Goal: Task Accomplishment & Management: Manage account settings

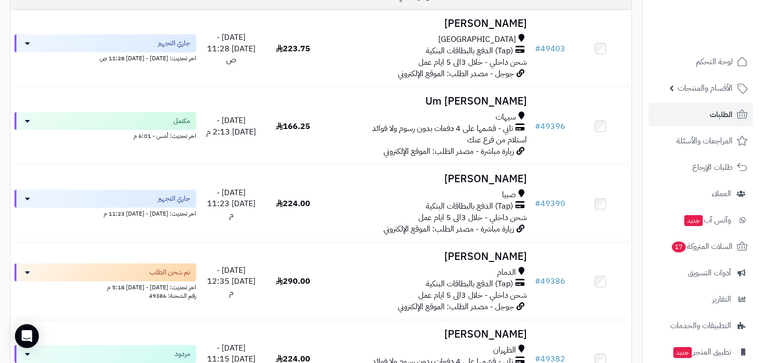
scroll to position [1031, 0]
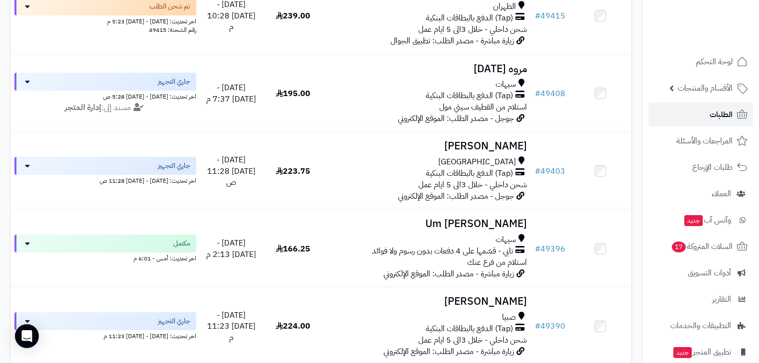
click at [737, 119] on icon at bounding box center [742, 115] width 12 height 12
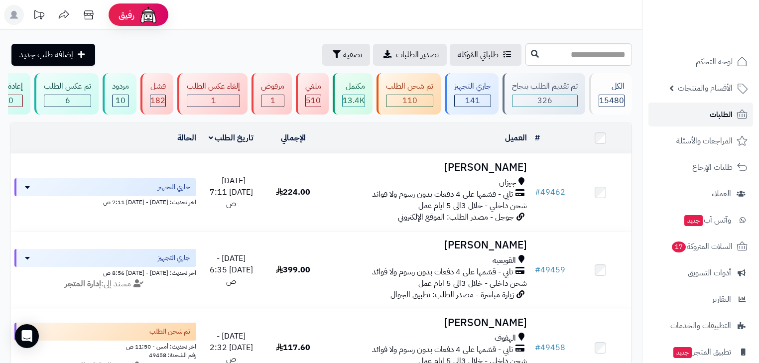
click at [705, 117] on link "الطلبات" at bounding box center [700, 115] width 105 height 24
click at [498, 103] on div "جاري التجهيز 141" at bounding box center [472, 93] width 54 height 41
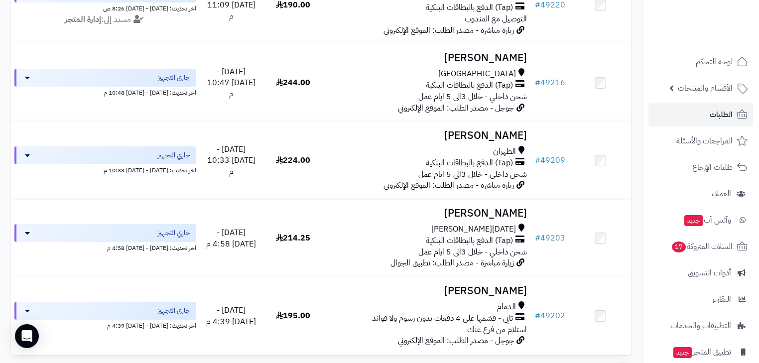
scroll to position [1469, 0]
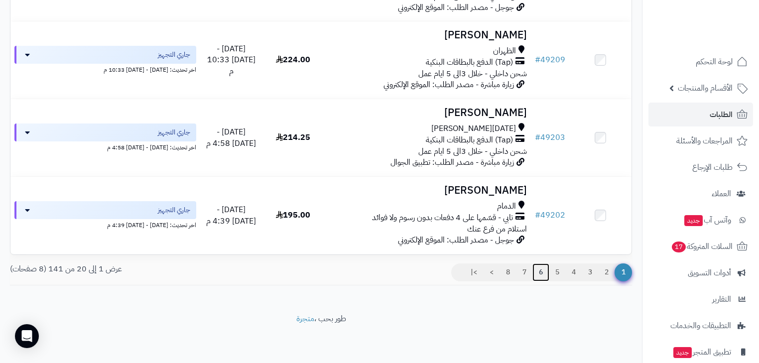
click at [542, 273] on link "6" at bounding box center [540, 272] width 17 height 18
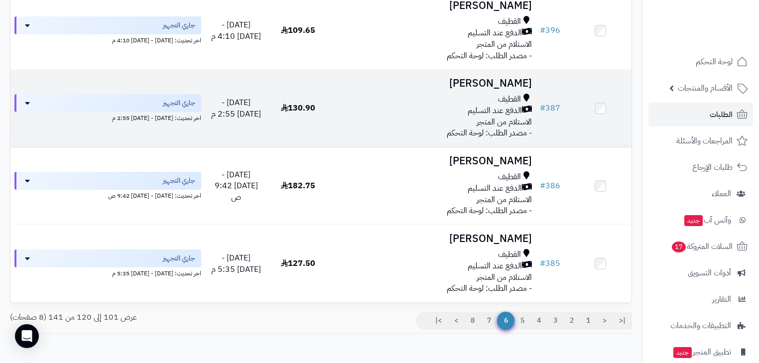
scroll to position [1463, 0]
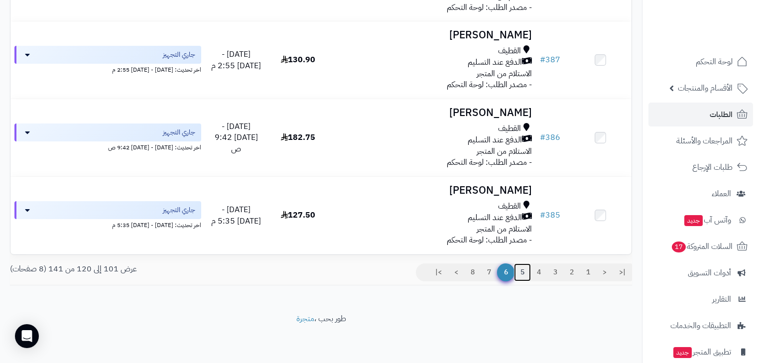
click at [524, 268] on link "5" at bounding box center [522, 272] width 17 height 18
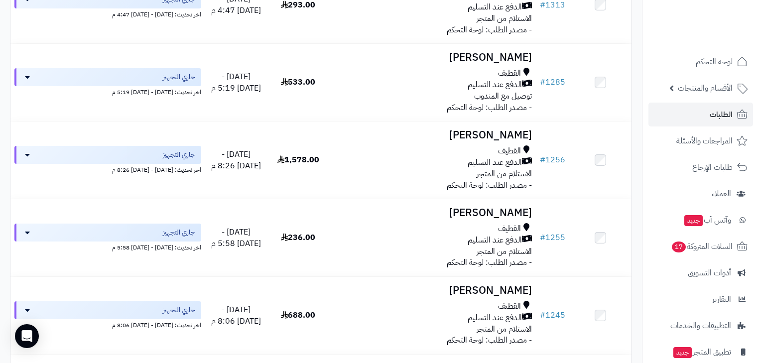
scroll to position [1463, 0]
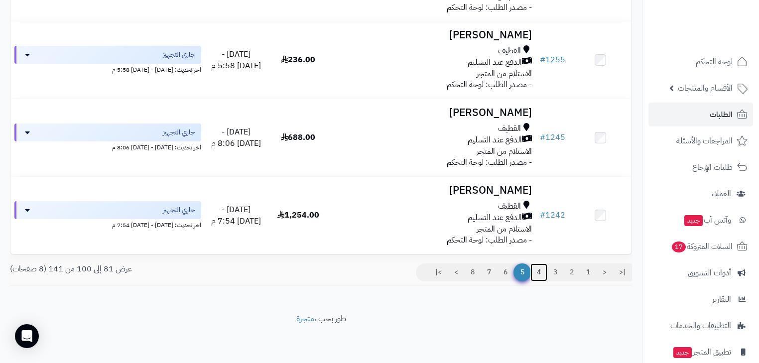
click at [534, 268] on link "4" at bounding box center [538, 272] width 17 height 18
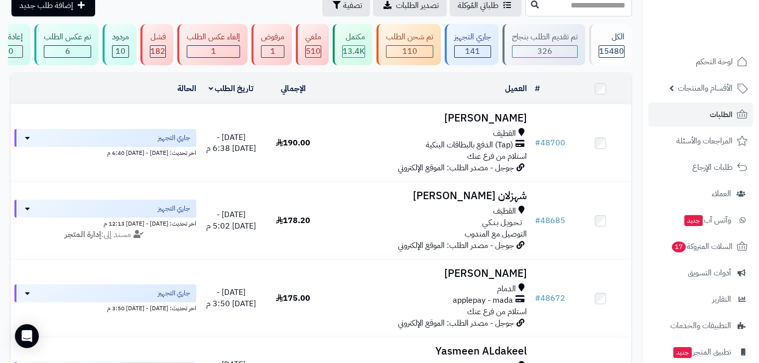
scroll to position [35, 0]
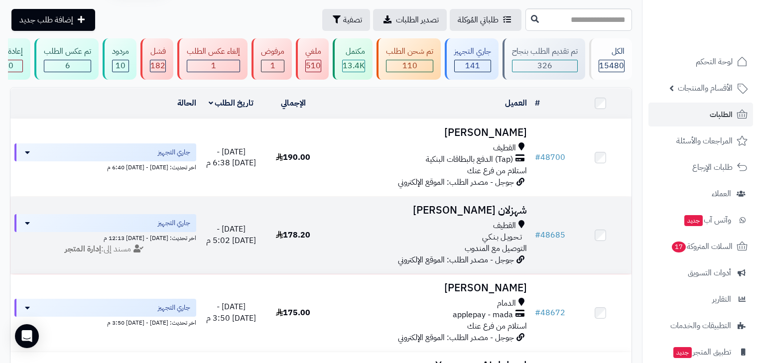
click at [466, 216] on h3 "شهزلان ال ثنيان" at bounding box center [427, 210] width 199 height 11
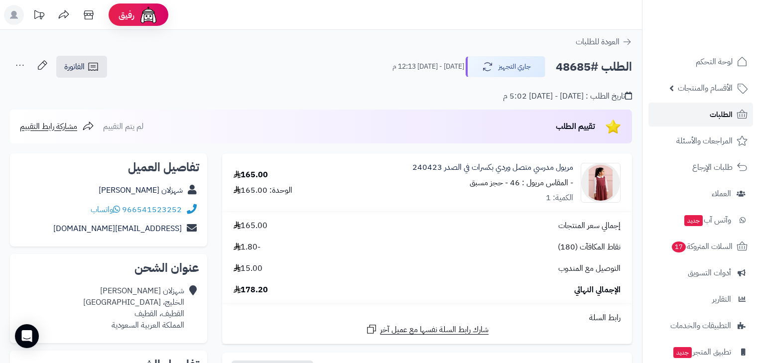
click at [673, 118] on link "الطلبات" at bounding box center [700, 115] width 105 height 24
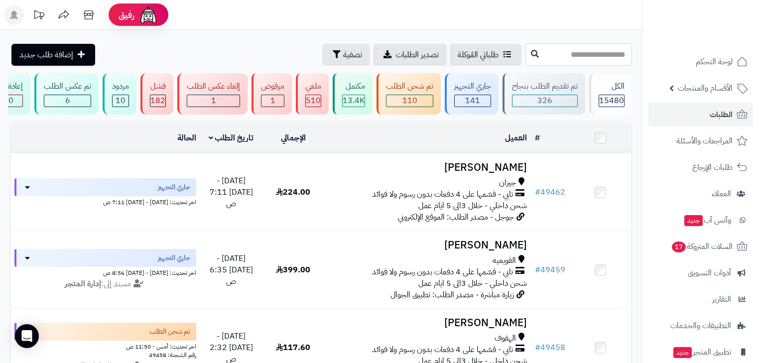
click at [583, 55] on input "text" at bounding box center [578, 54] width 107 height 22
type input "*****"
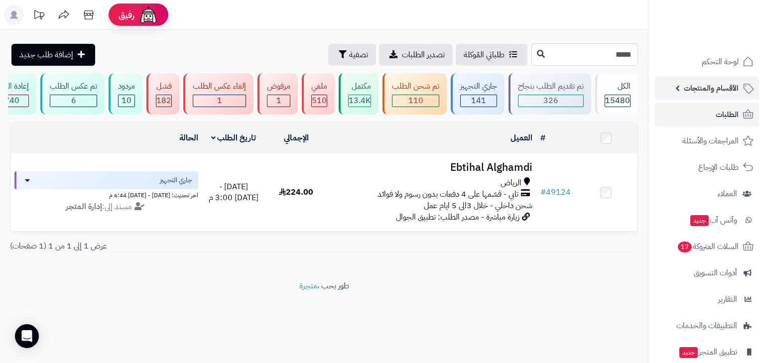
click at [731, 96] on link "الأقسام والمنتجات" at bounding box center [706, 88] width 105 height 24
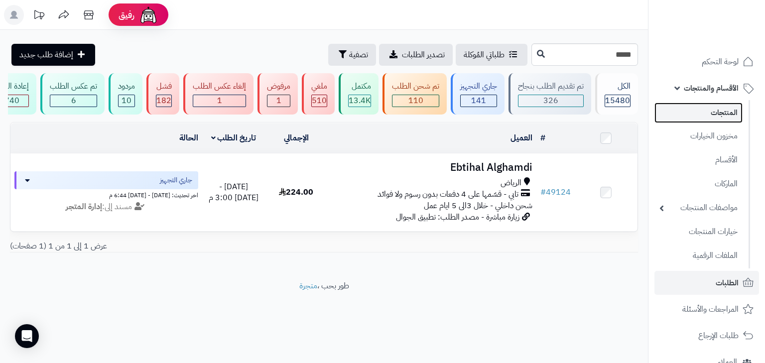
click at [728, 114] on link "المنتجات" at bounding box center [698, 113] width 88 height 20
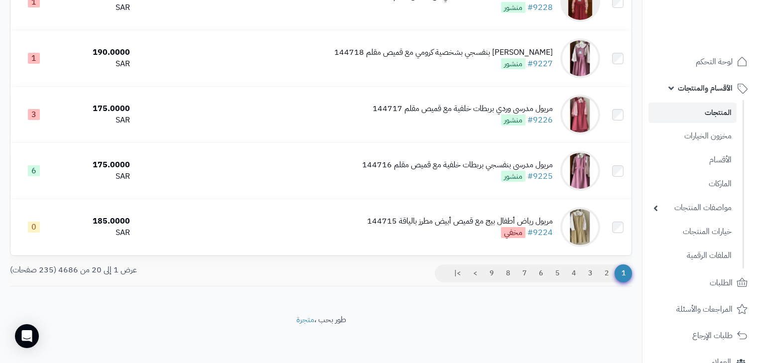
scroll to position [1012, 0]
click at [607, 269] on link "2" at bounding box center [606, 272] width 17 height 18
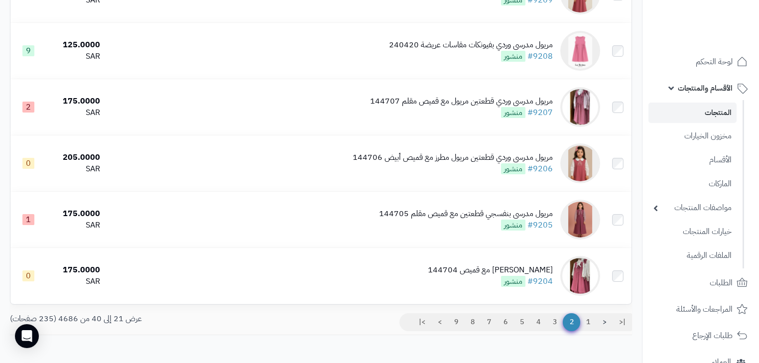
scroll to position [1012, 0]
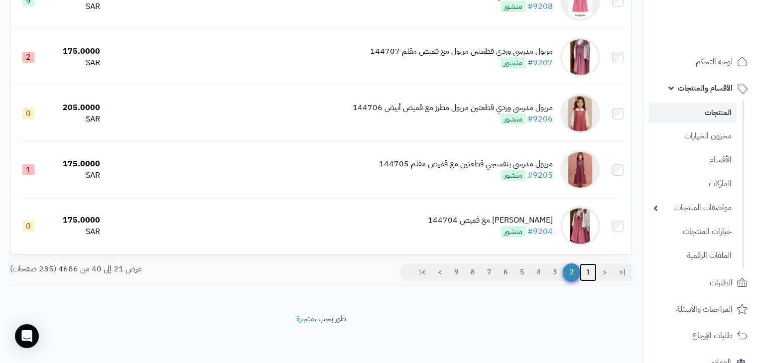
click at [590, 273] on link "1" at bounding box center [587, 272] width 17 height 18
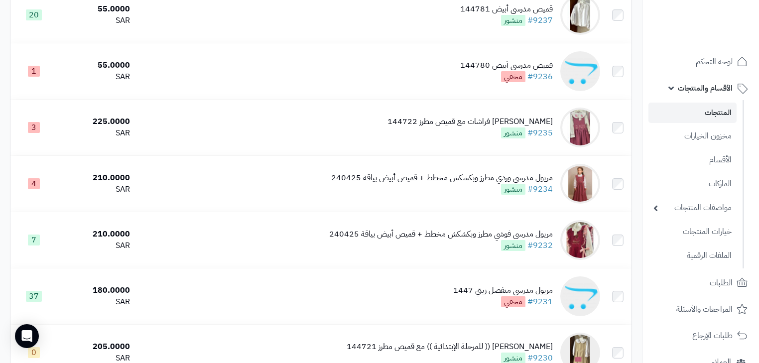
scroll to position [558, 0]
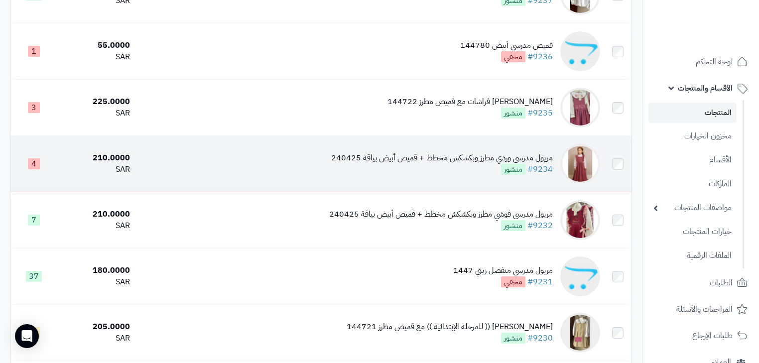
click at [486, 172] on div "مريول مدرسي وردي مطرز وبكشكش مخطط + قميص أبيض بياقة 240425 #9234 منشور" at bounding box center [442, 163] width 222 height 23
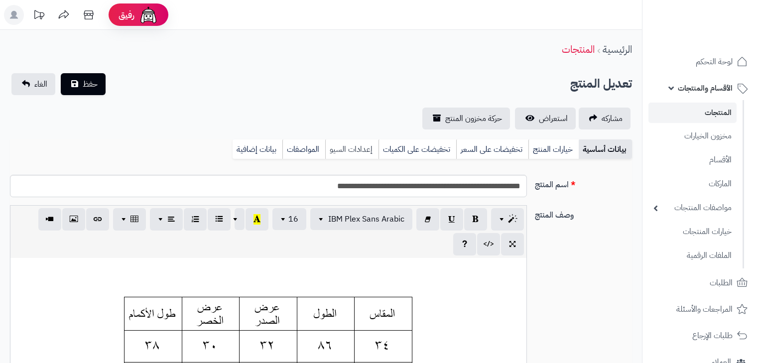
scroll to position [82, 0]
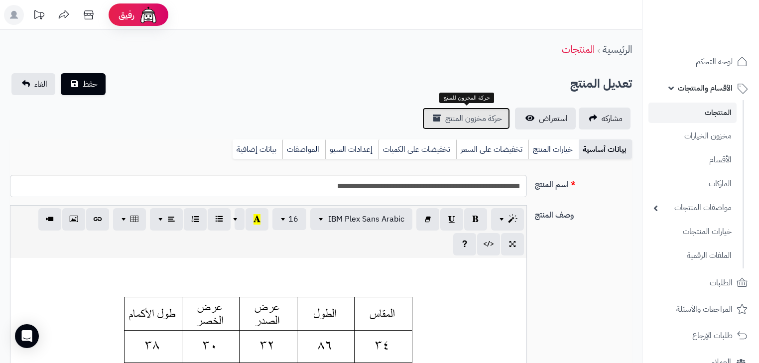
click at [494, 122] on span "حركة مخزون المنتج" at bounding box center [473, 119] width 57 height 12
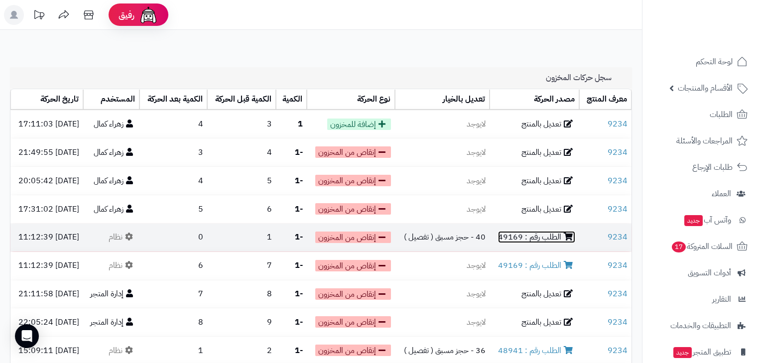
click at [546, 234] on link "الطلب رقم : 49169" at bounding box center [536, 237] width 77 height 12
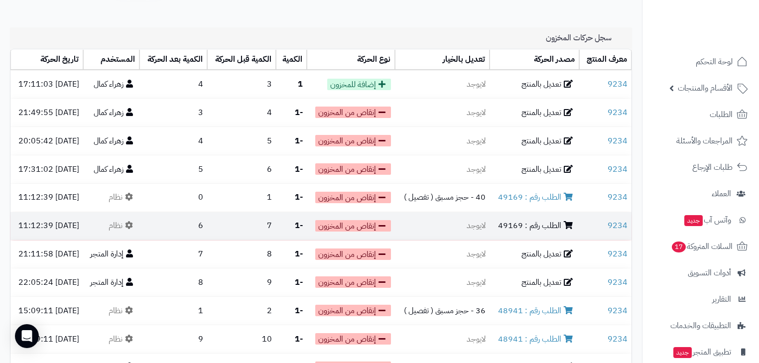
scroll to position [80, 0]
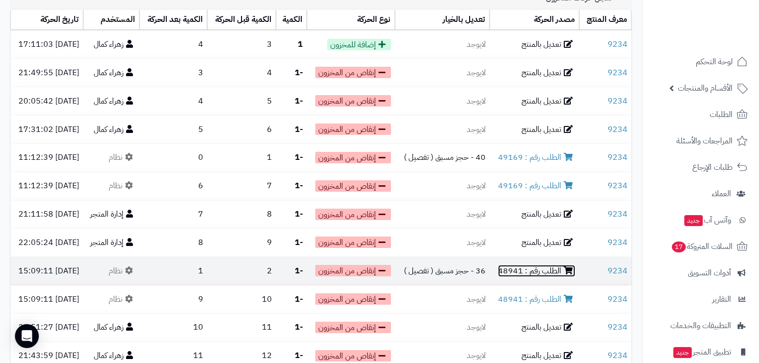
click at [530, 270] on link "الطلب رقم : 48941" at bounding box center [536, 271] width 77 height 12
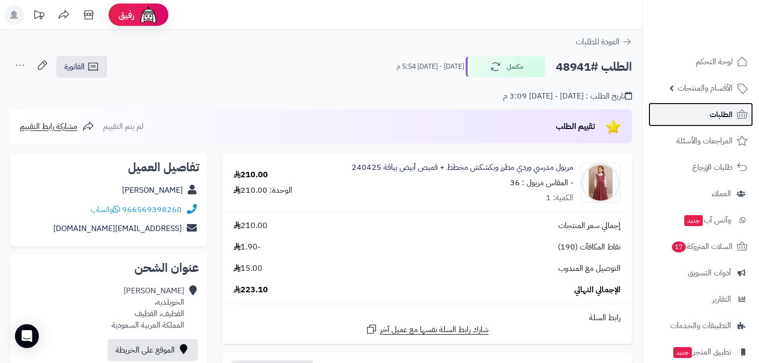
click at [716, 122] on link "الطلبات" at bounding box center [700, 115] width 105 height 24
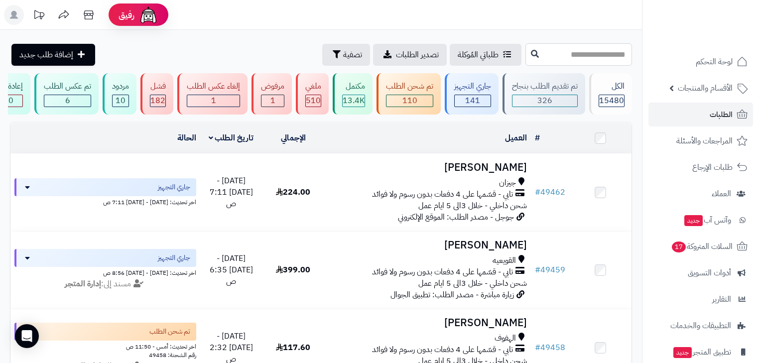
click at [588, 60] on input "text" at bounding box center [578, 54] width 107 height 22
click at [588, 60] on input "***" at bounding box center [578, 54] width 107 height 22
type input "***"
click at [744, 84] on icon at bounding box center [742, 88] width 12 height 12
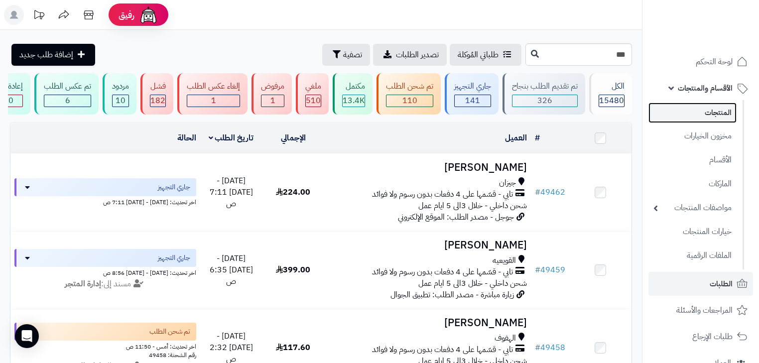
click at [722, 112] on link "المنتجات" at bounding box center [692, 113] width 88 height 20
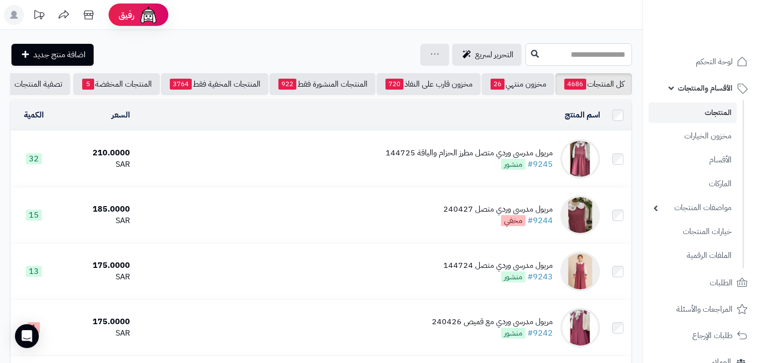
click at [525, 58] on input "text" at bounding box center [578, 54] width 107 height 22
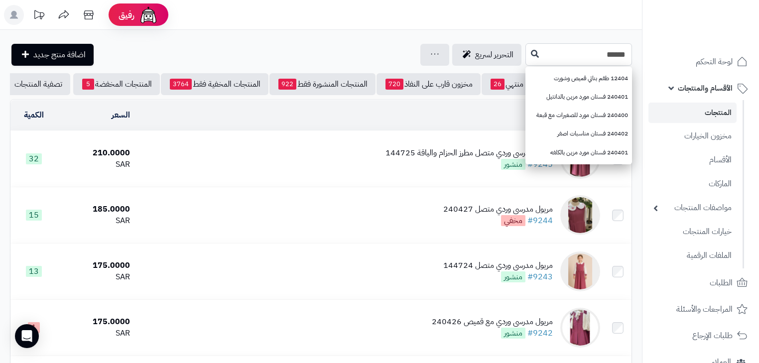
type input "******"
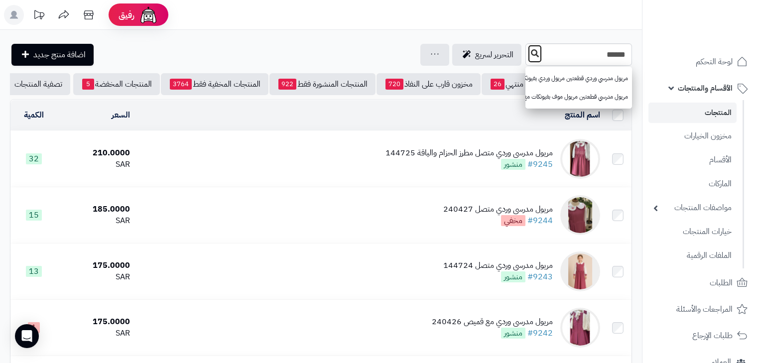
click at [531, 51] on icon at bounding box center [535, 53] width 8 height 8
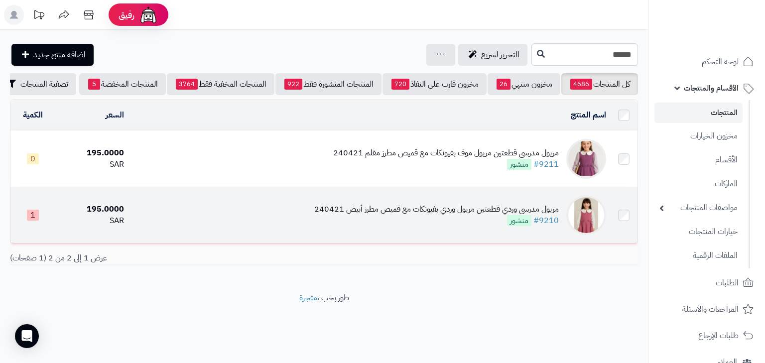
click at [510, 215] on div "مريول مدرسي وردي قطعتين مريول وردي بفيونكات مع قميص مطرز أبيض 240421" at bounding box center [436, 209] width 244 height 11
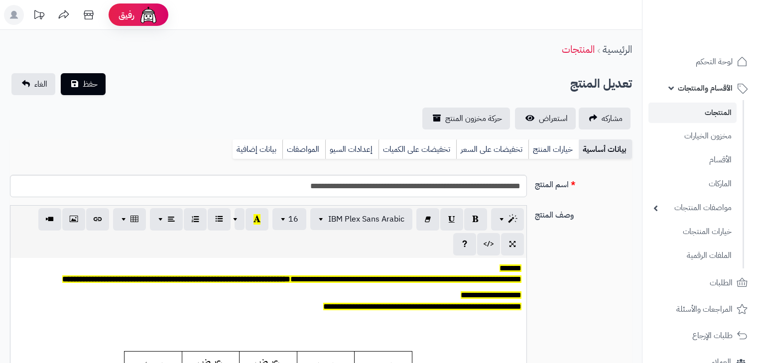
click at [563, 155] on link "خيارات المنتج" at bounding box center [553, 149] width 50 height 20
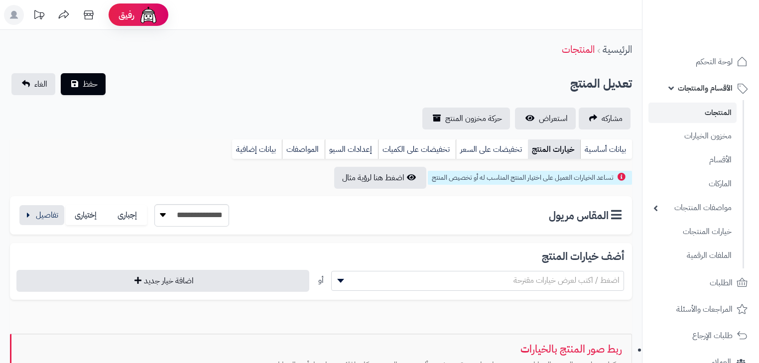
click at [563, 149] on link "خيارات المنتج" at bounding box center [554, 149] width 52 height 20
click at [24, 217] on button "button" at bounding box center [41, 215] width 45 height 20
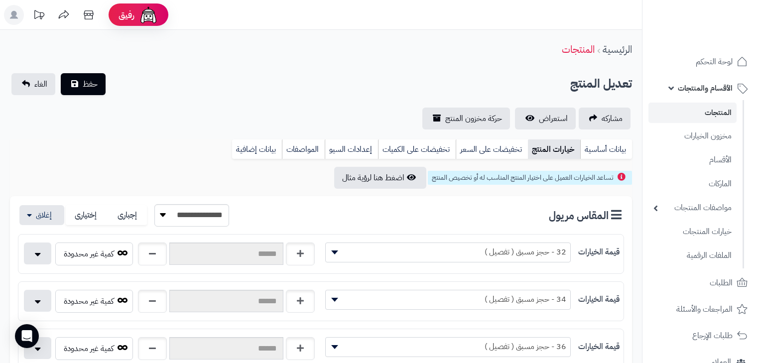
click at [678, 115] on link "المنتجات" at bounding box center [692, 113] width 88 height 20
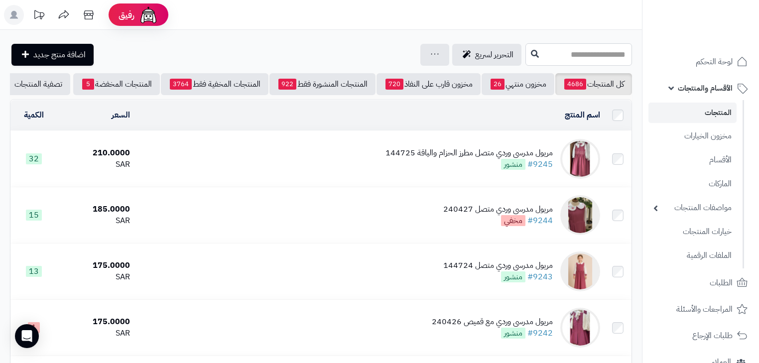
click at [564, 54] on input "text" at bounding box center [578, 54] width 107 height 22
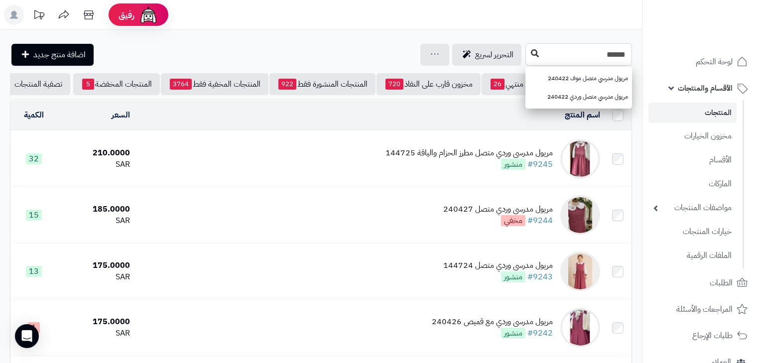
type input "******"
click at [531, 52] on icon at bounding box center [535, 53] width 8 height 8
